Goal: Transaction & Acquisition: Purchase product/service

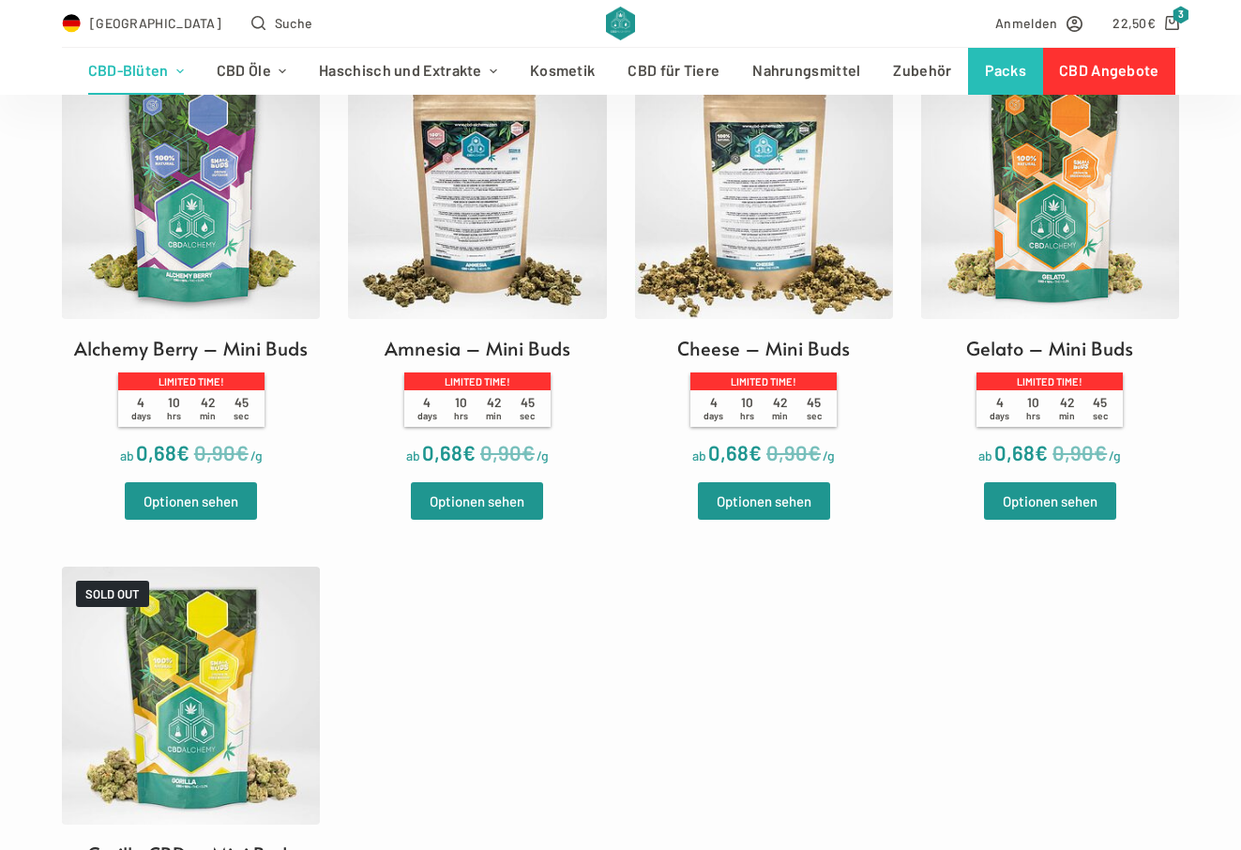
scroll to position [622, 0]
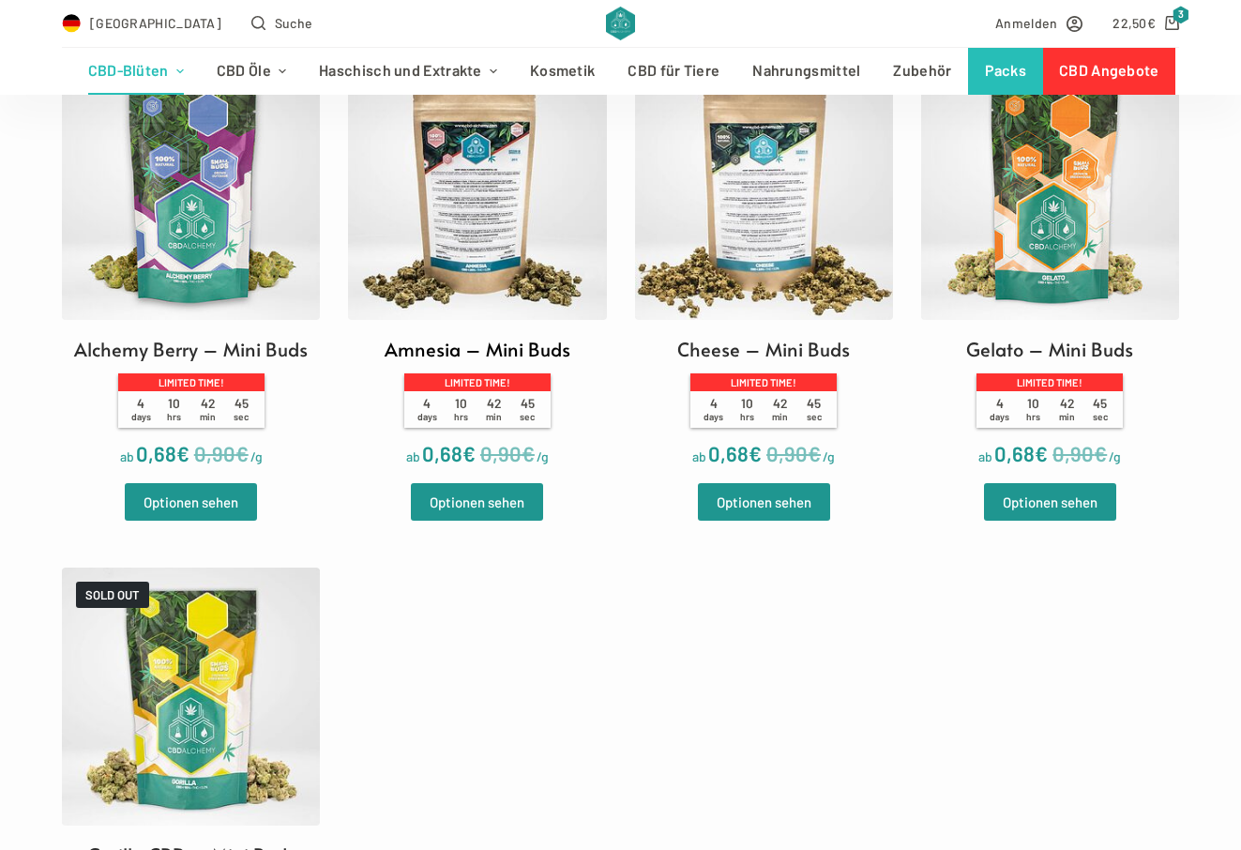
click at [455, 213] on img at bounding box center [477, 190] width 258 height 258
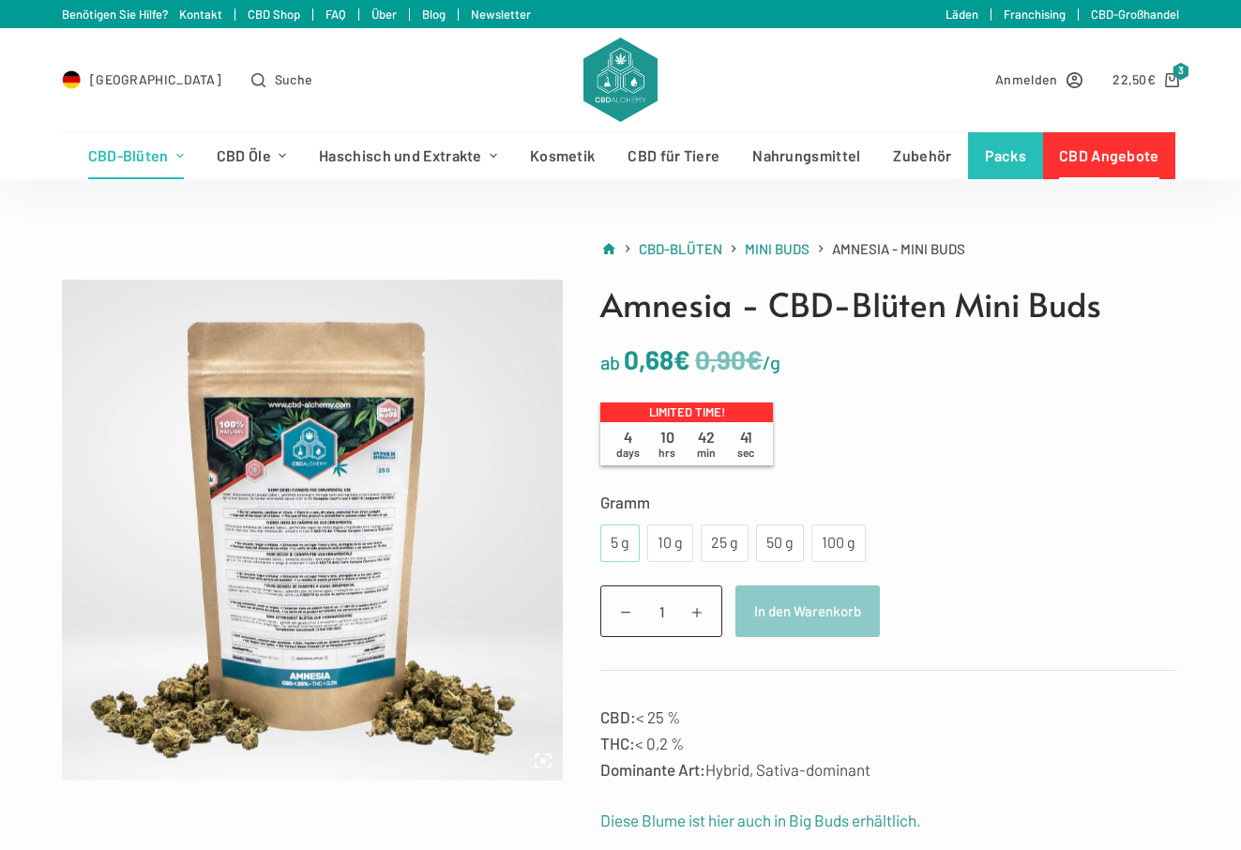
click at [628, 536] on div "5 g" at bounding box center [620, 543] width 17 height 24
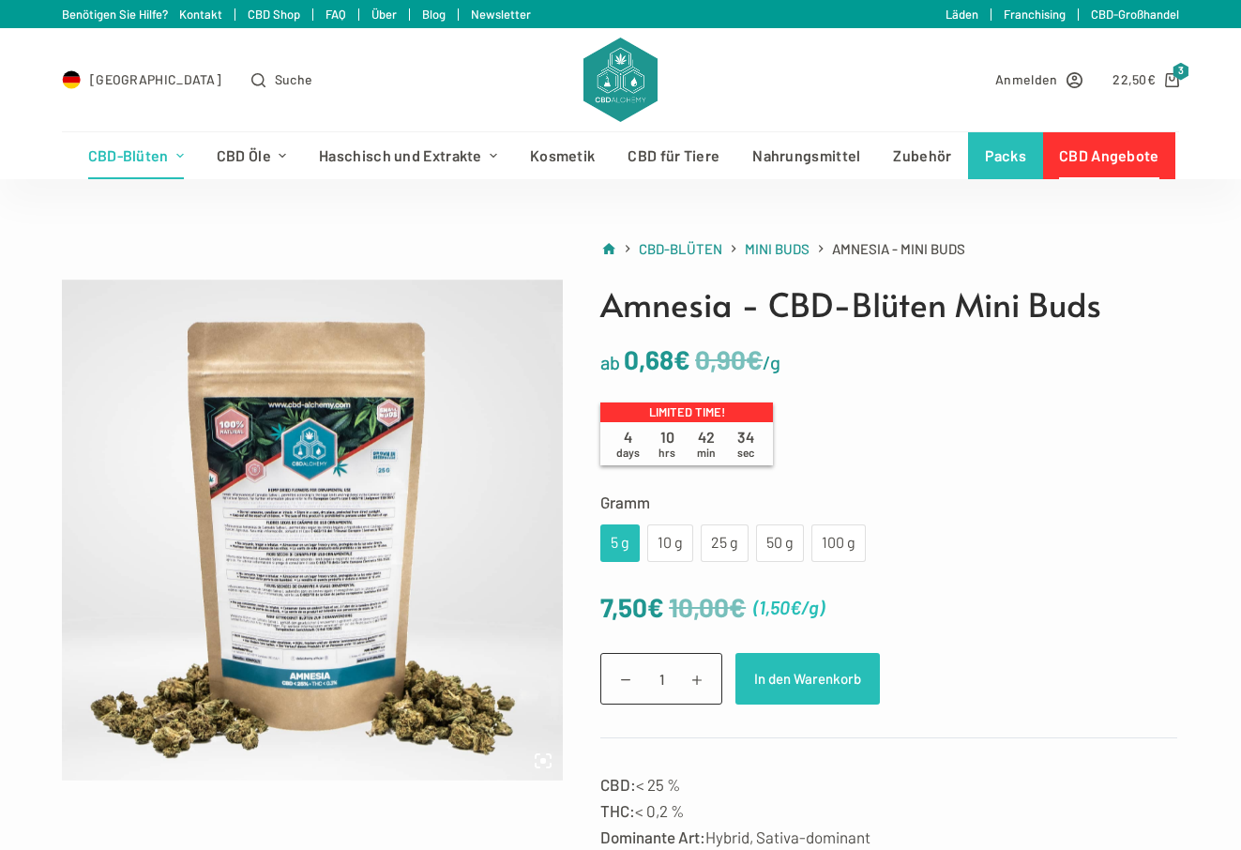
click at [766, 681] on button "In den Warenkorb" at bounding box center [808, 679] width 144 height 52
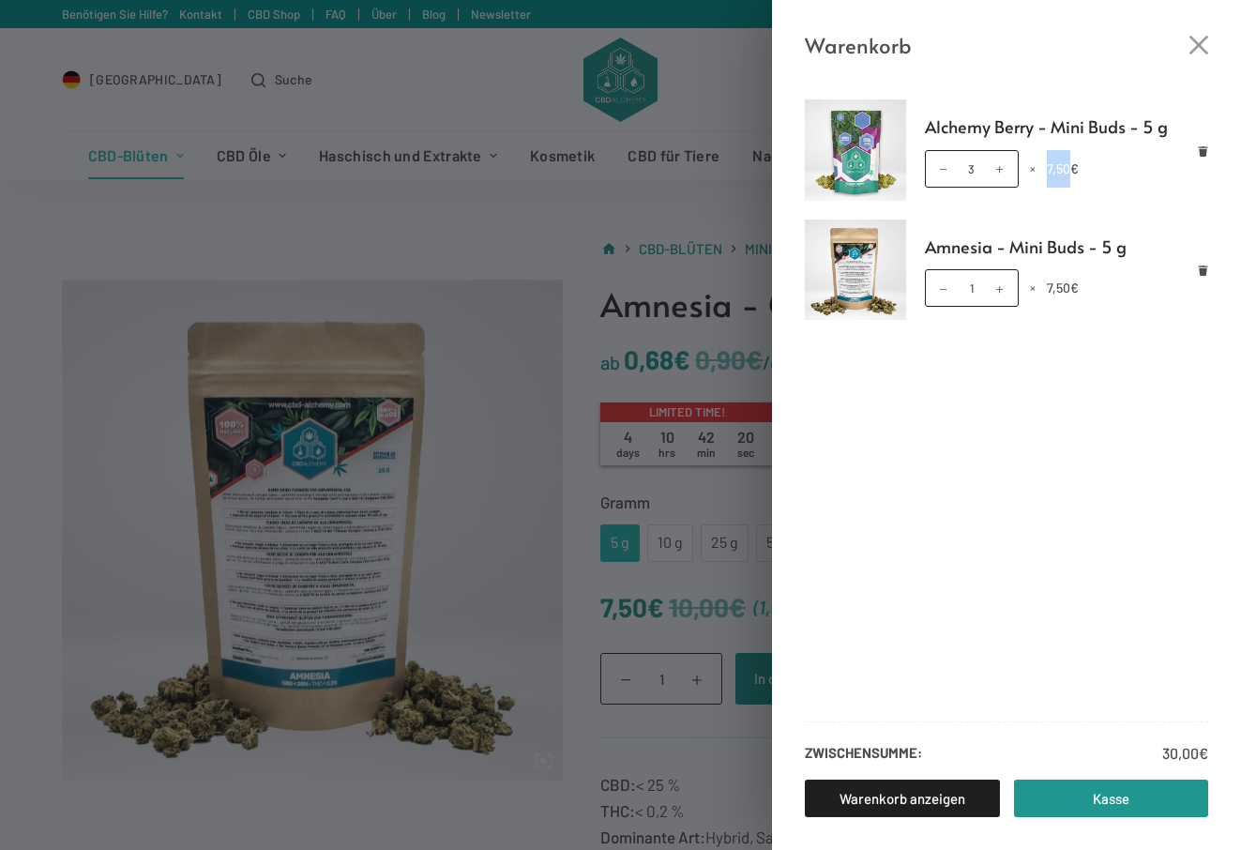
drag, startPoint x: 1069, startPoint y: 168, endPoint x: 1045, endPoint y: 167, distance: 23.5
click at [1045, 167] on div "Alchemy Berry - Mini Buds - 5 g Menge 3 × 7,50 €" at bounding box center [1067, 169] width 284 height 38
click at [1045, 202] on ul "Alchemy Berry - Mini Buds - 5 g Alchemy Berry - Mini Buds - 5 g Menge 3 × 7,50 …" at bounding box center [1006, 400] width 469 height 602
drag, startPoint x: 1049, startPoint y: 167, endPoint x: 1072, endPoint y: 164, distance: 23.6
click at [1072, 164] on bdi "7,50 €" at bounding box center [1063, 168] width 32 height 16
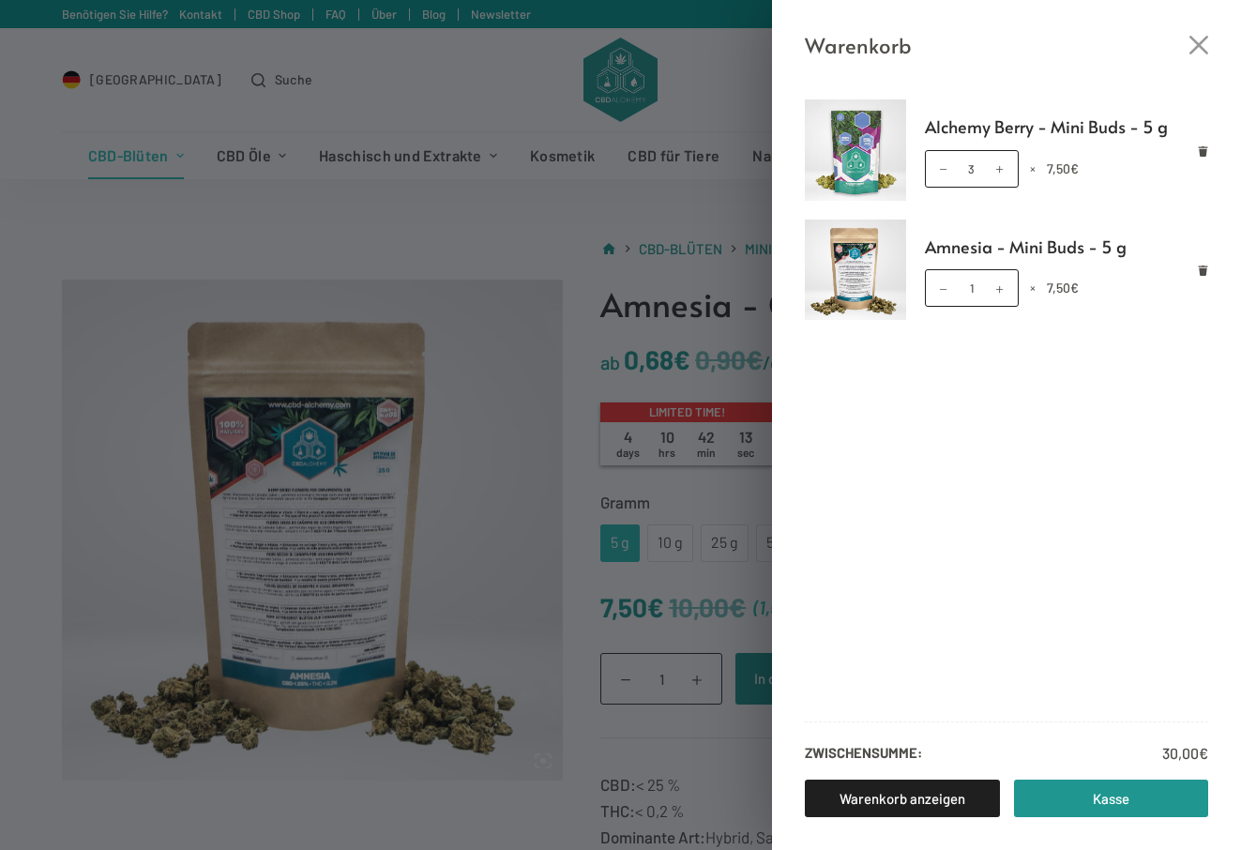
click at [1072, 164] on span "€" at bounding box center [1075, 168] width 8 height 16
drag, startPoint x: 1048, startPoint y: 171, endPoint x: 1069, endPoint y: 169, distance: 20.7
click at [1070, 169] on bdi "7,50 €" at bounding box center [1063, 168] width 32 height 16
click at [1072, 213] on ul "Alchemy Berry - Mini Buds - 5 g Alchemy Berry - Mini Buds - 5 g Menge 3 × 7,50 …" at bounding box center [1006, 400] width 469 height 602
click at [421, 479] on div "Warenkorb Alchemy Berry - Mini Buds - 5 g Alchemy Berry - Mini Buds - 5 g Menge…" at bounding box center [620, 425] width 1241 height 850
